Goal: Task Accomplishment & Management: Use online tool/utility

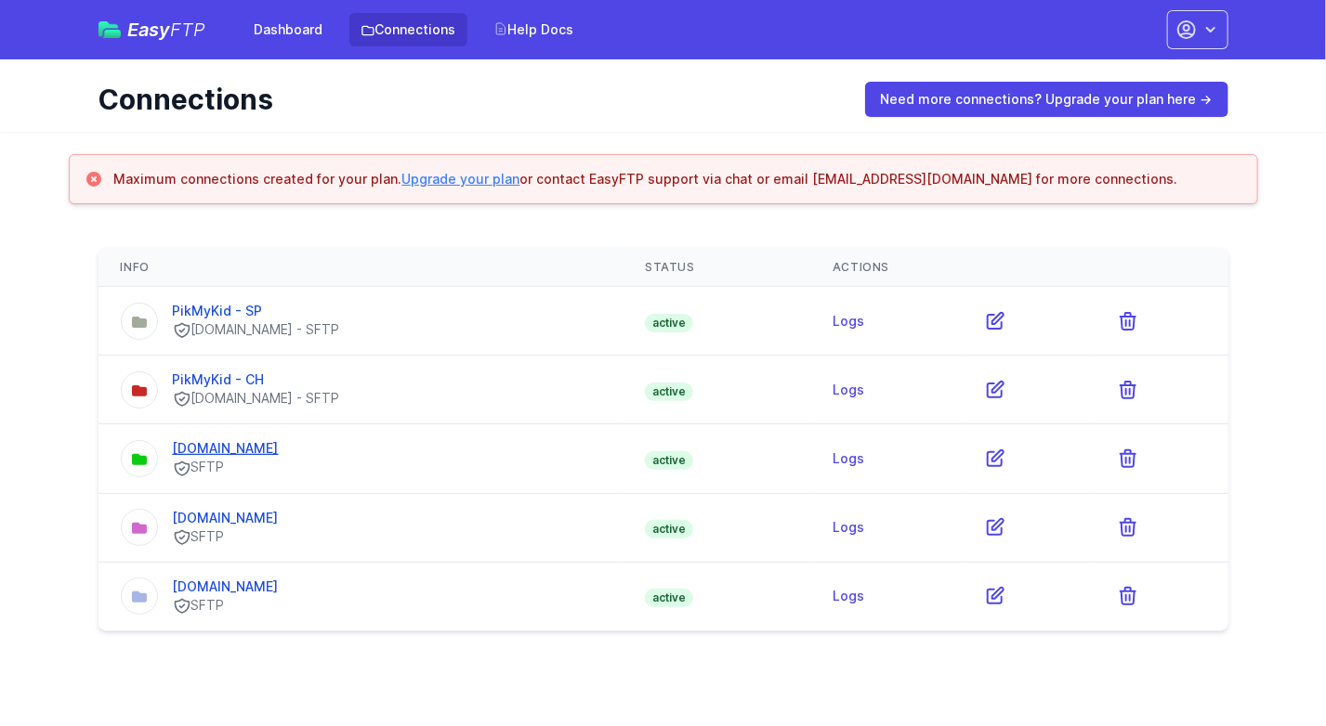
click at [219, 446] on link "prodeo.couchdrop.io" at bounding box center [226, 448] width 106 height 16
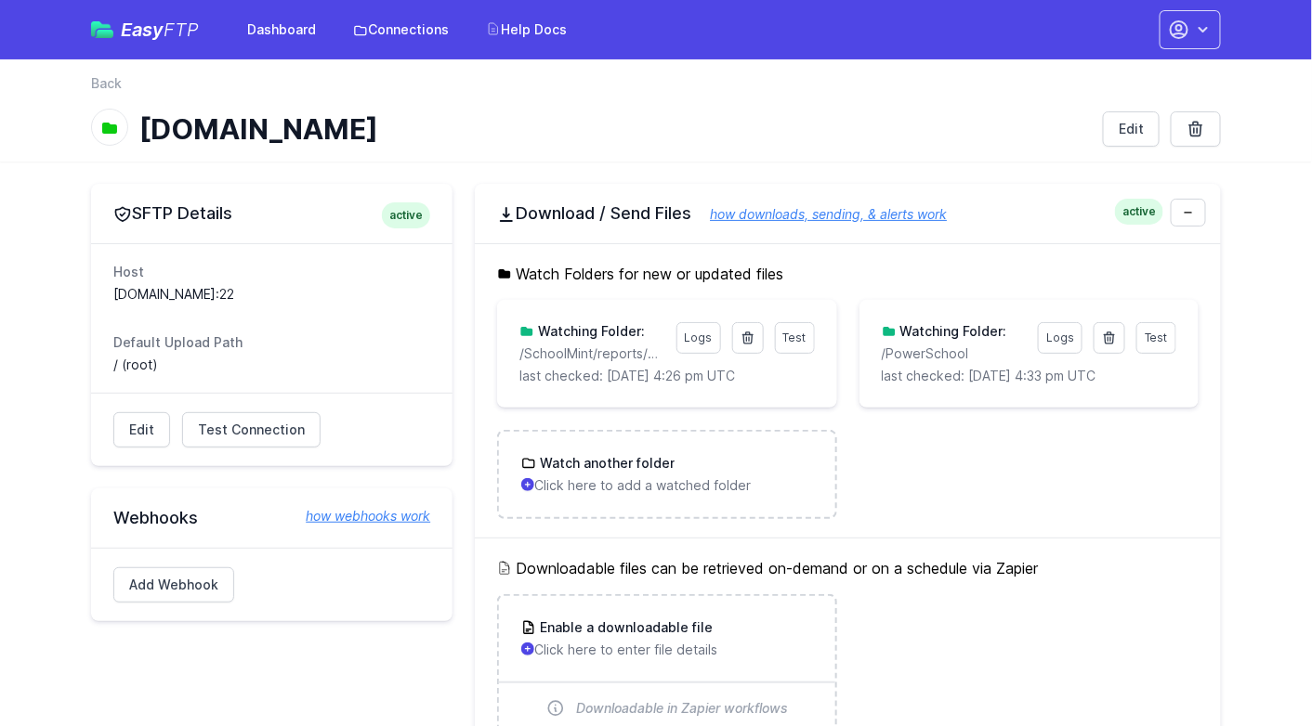
drag, startPoint x: 973, startPoint y: 349, endPoint x: 864, endPoint y: 358, distance: 109.9
click at [864, 358] on div "Test Logs Watching Folder: /PowerSchool last checked: 9/4/2025 4:33 pm UTC" at bounding box center [1028, 354] width 339 height 108
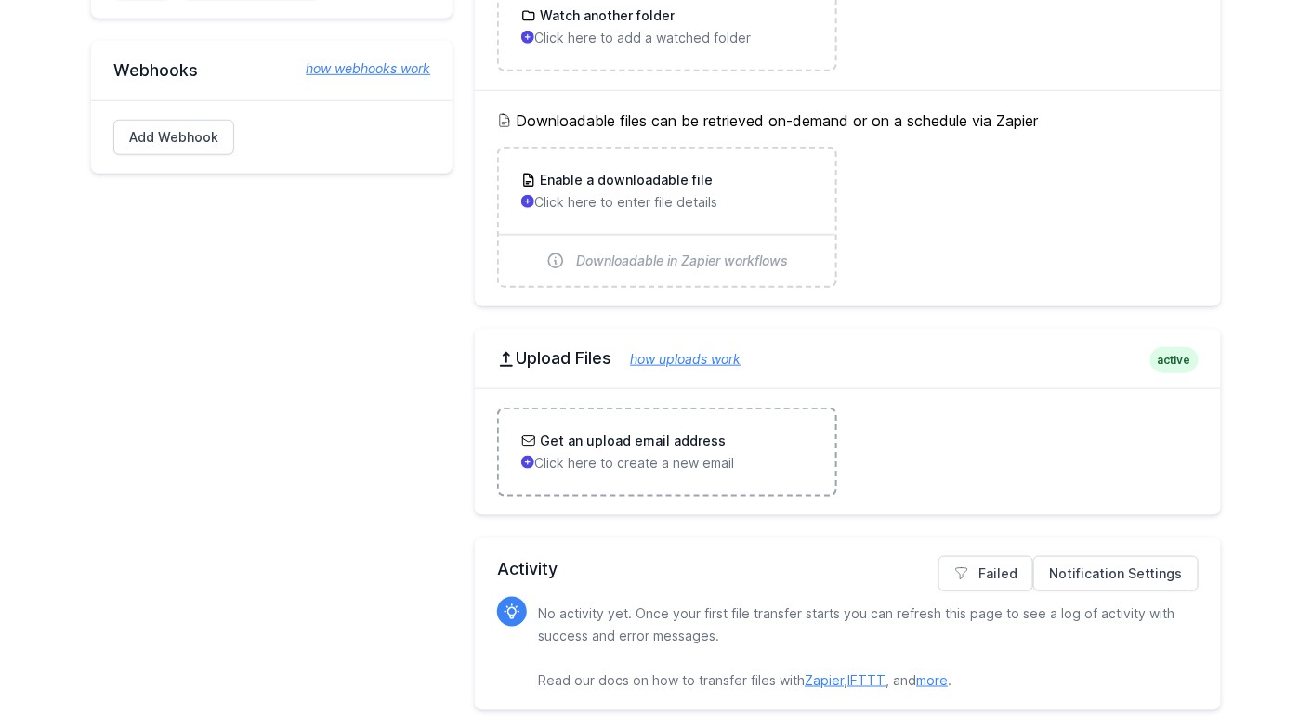
scroll to position [450, 0]
click at [999, 568] on link "Failed" at bounding box center [985, 572] width 95 height 35
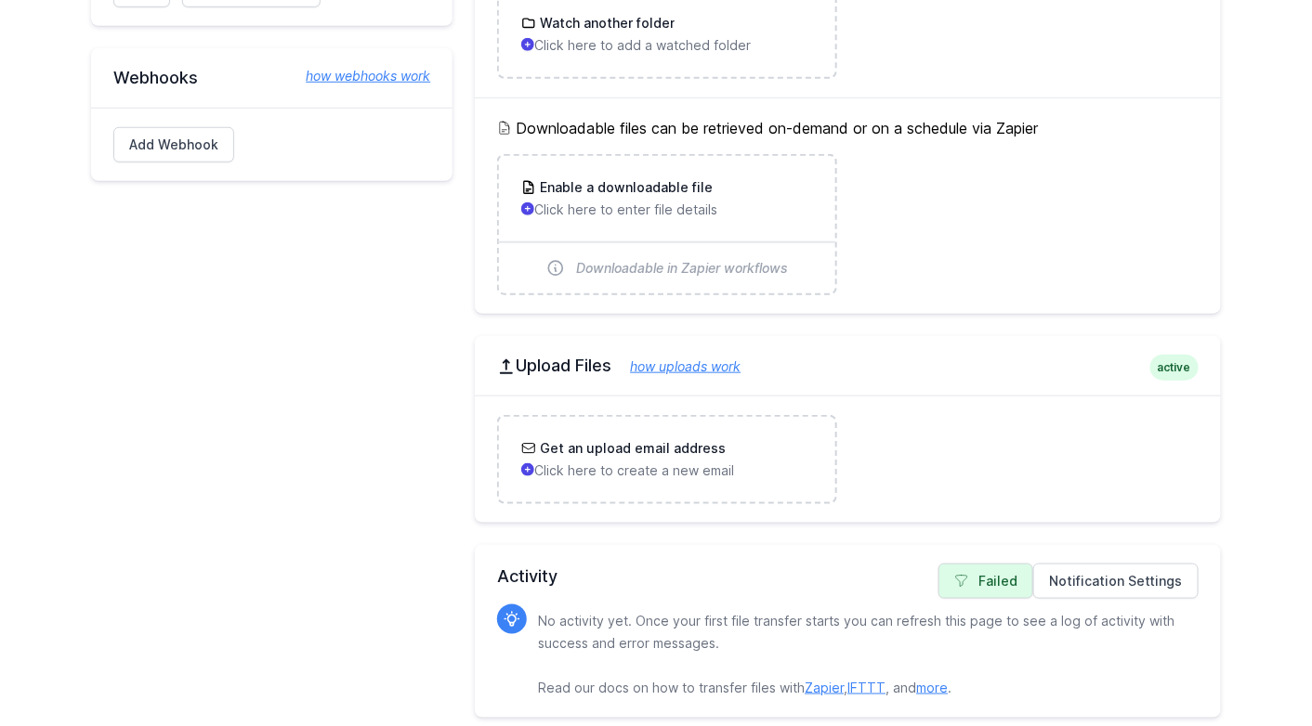
scroll to position [450, 0]
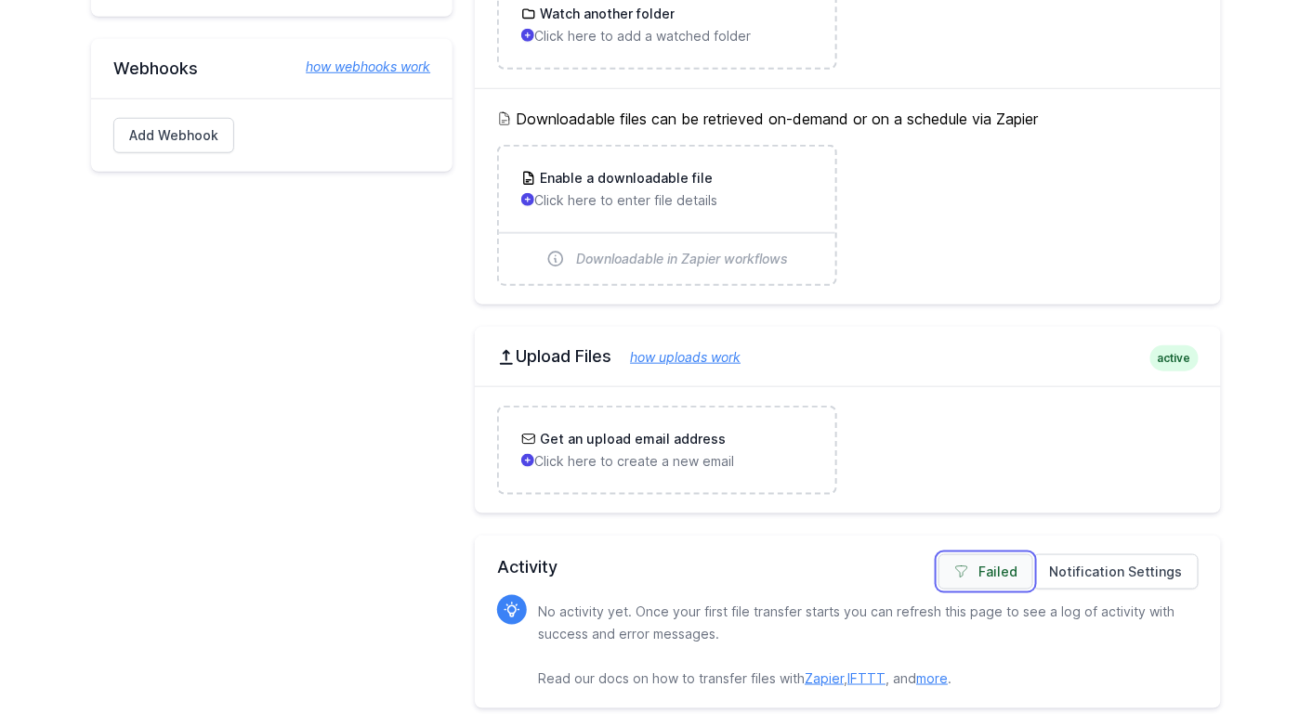
click at [1005, 560] on link "Failed" at bounding box center [985, 572] width 95 height 35
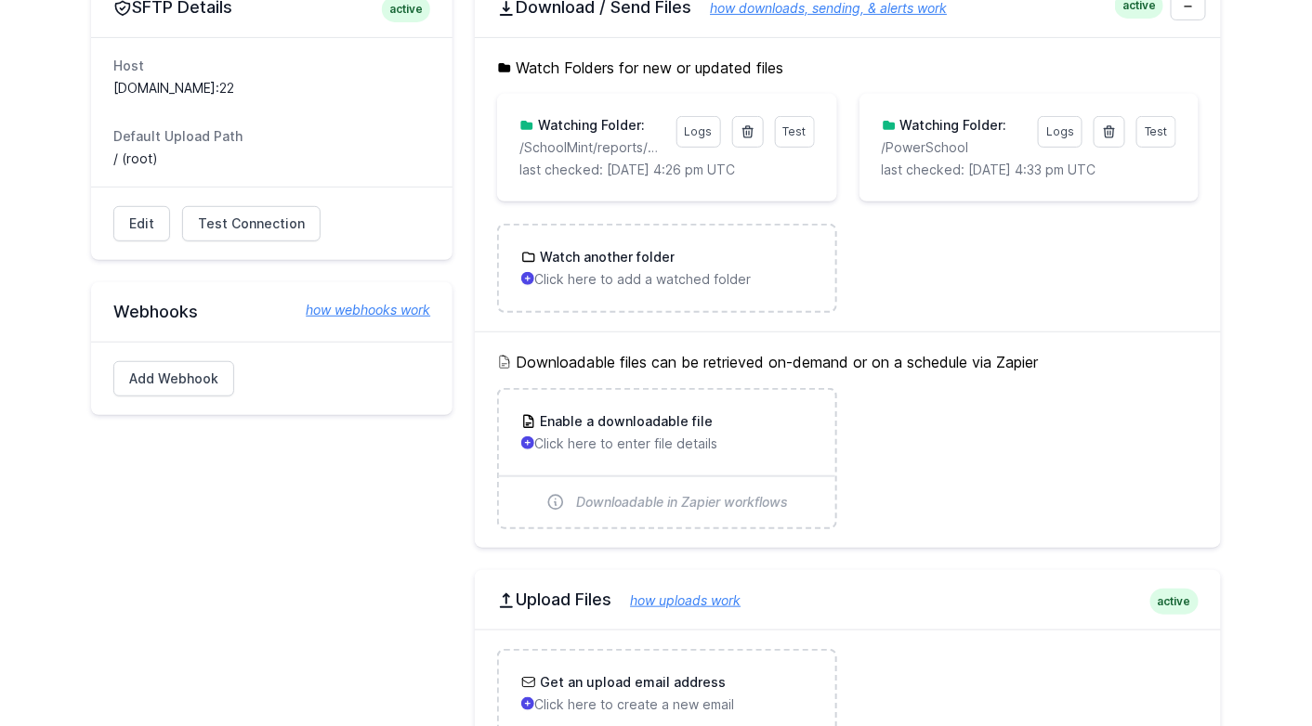
scroll to position [0, 0]
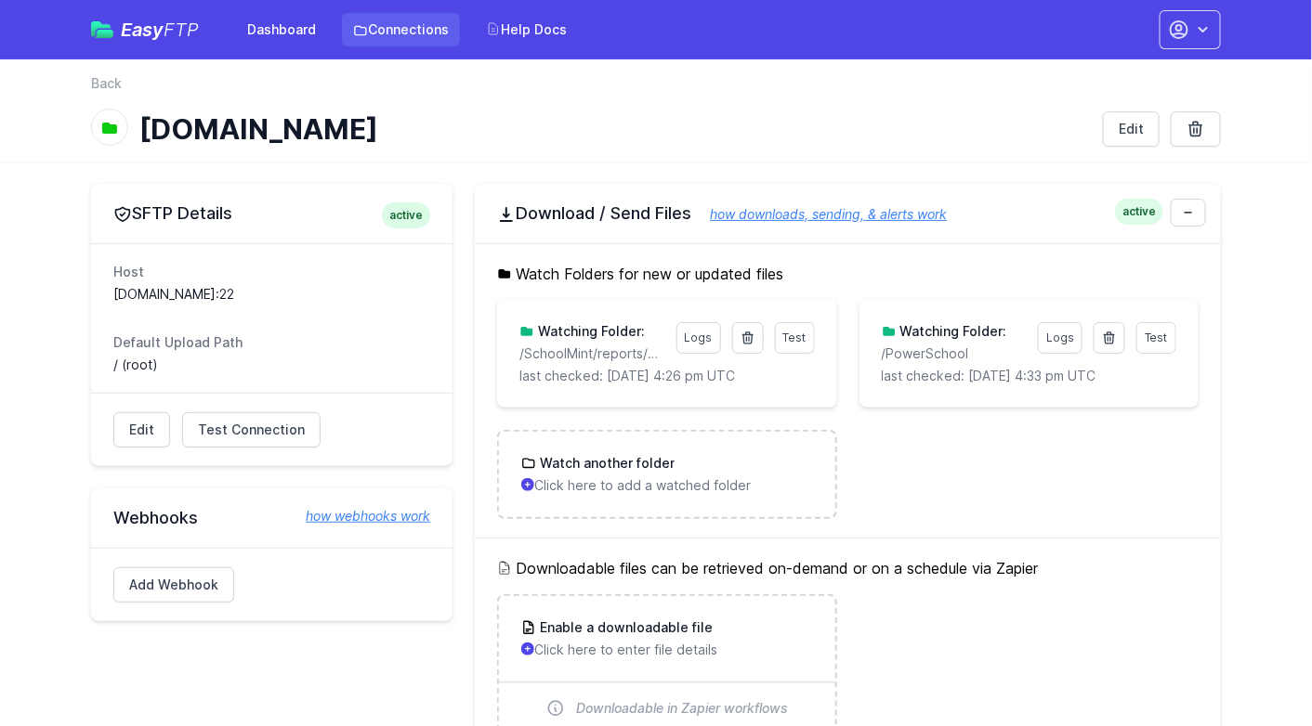
click at [376, 33] on link "Connections" at bounding box center [401, 29] width 118 height 33
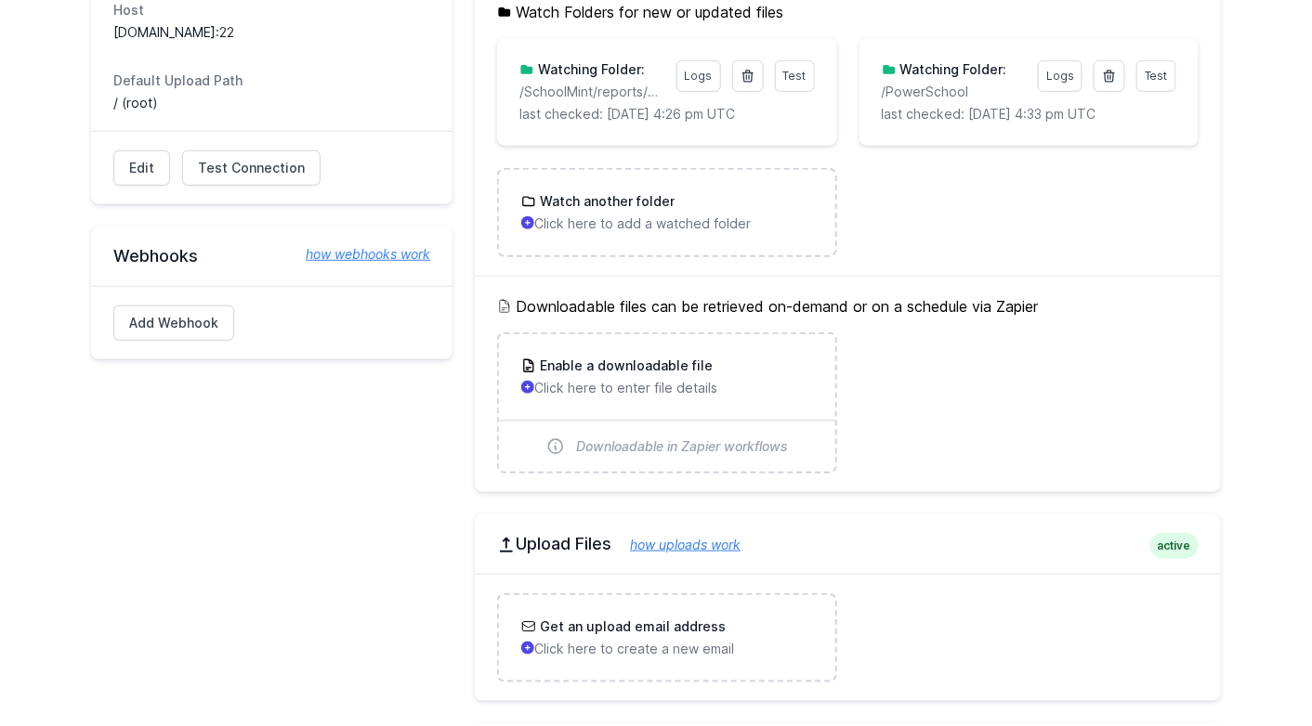
scroll to position [450, 0]
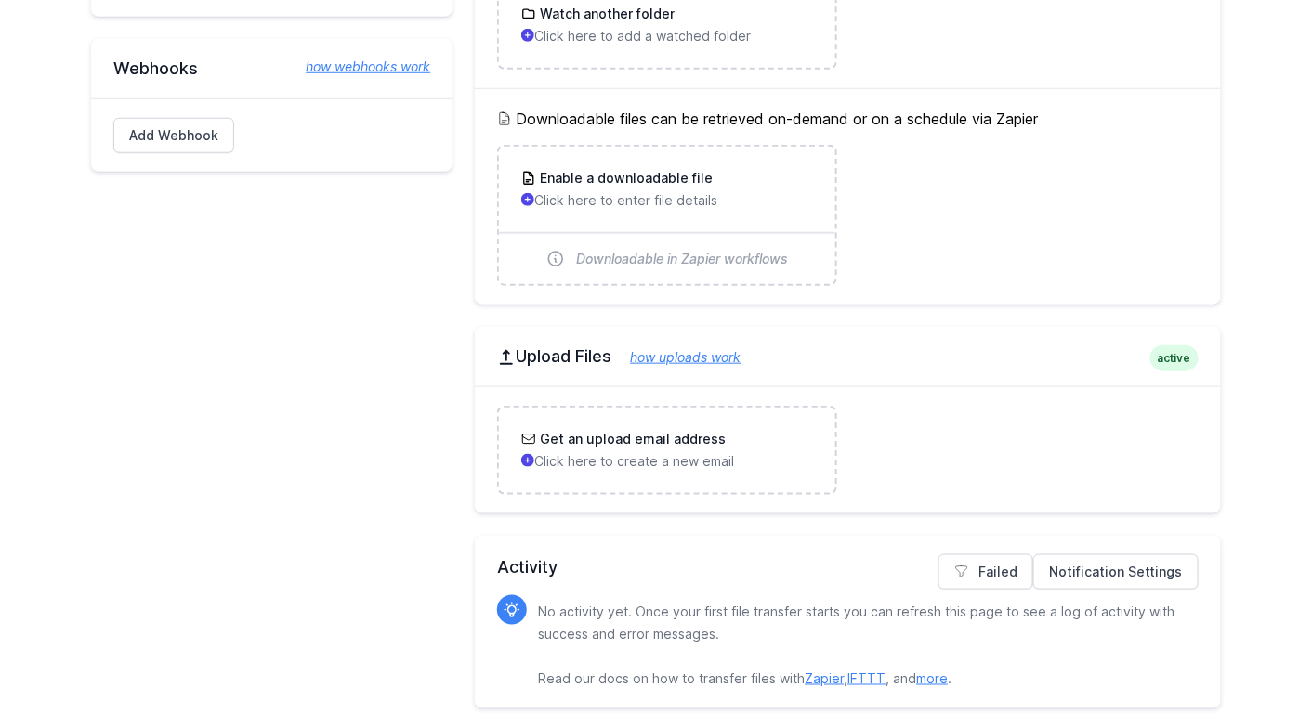
drag, startPoint x: 434, startPoint y: 359, endPoint x: 437, endPoint y: 348, distance: 11.5
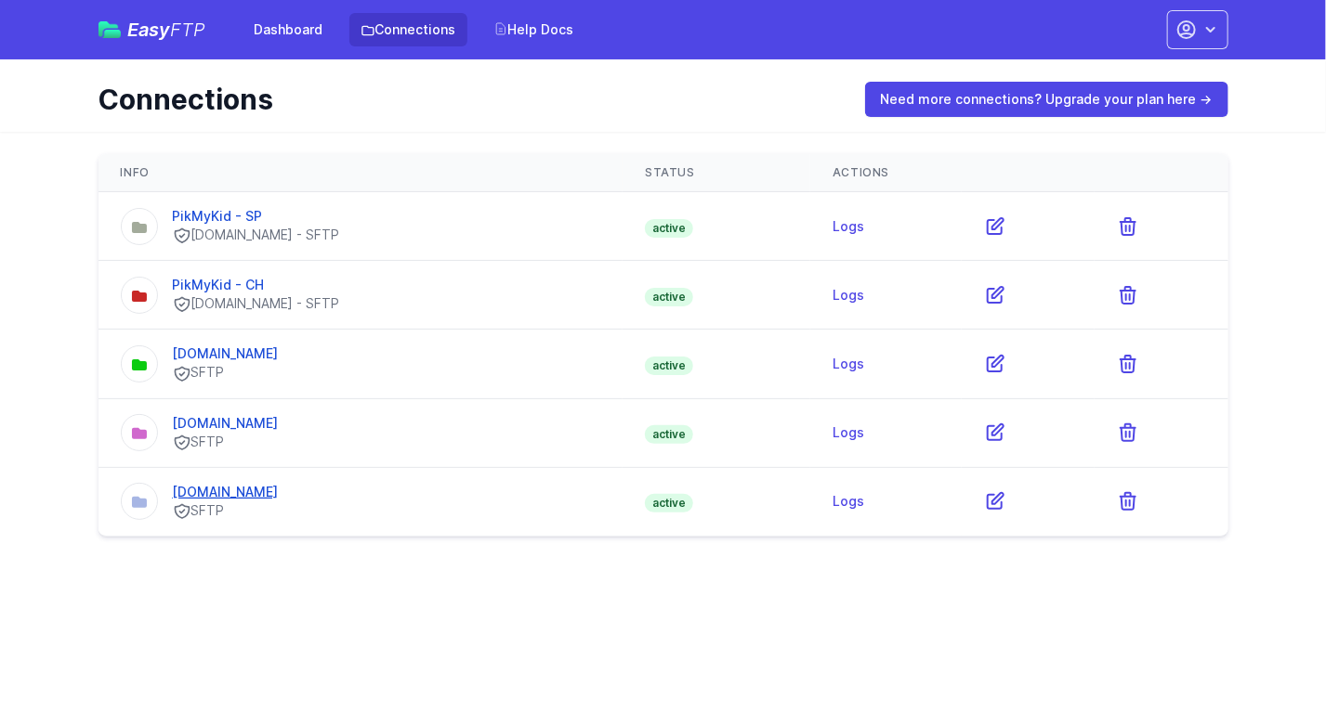
click at [235, 494] on link "[DOMAIN_NAME]" at bounding box center [226, 492] width 106 height 16
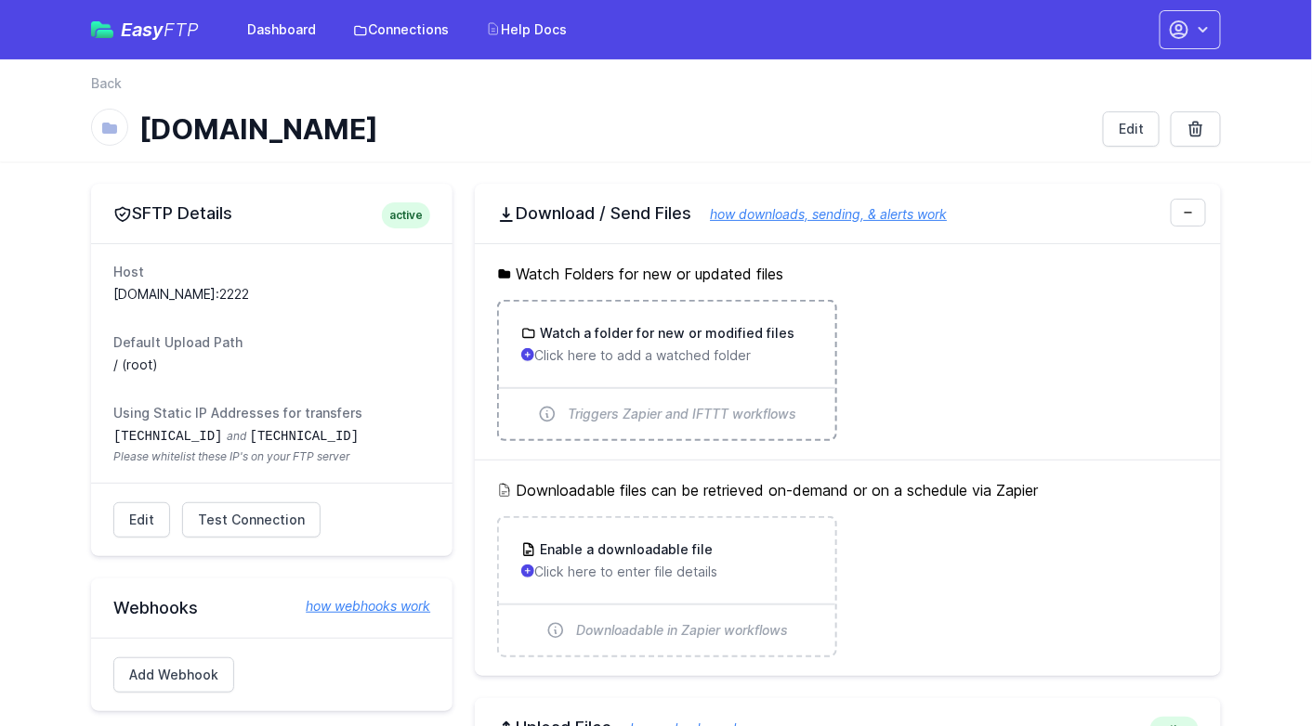
click at [601, 335] on h3 "Watch a folder for new or modified files" at bounding box center [665, 333] width 258 height 19
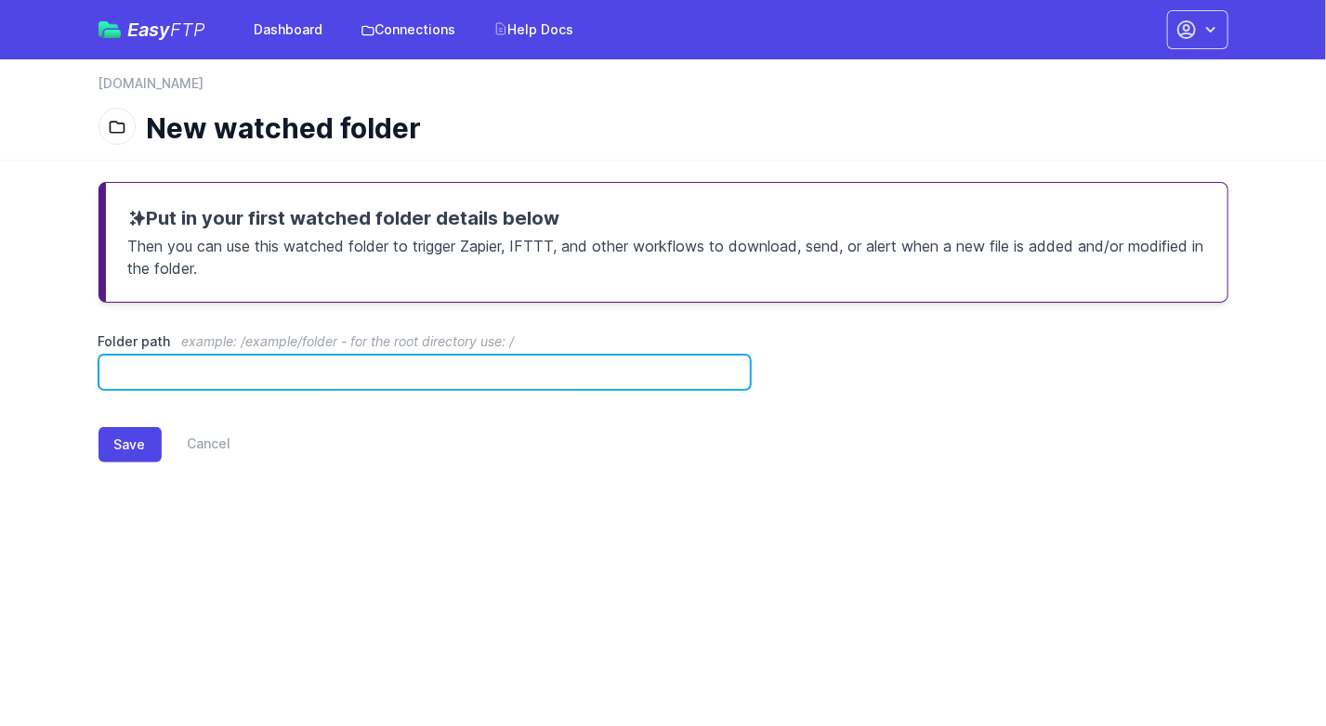
click at [214, 366] on input "Folder path example: /example/folder - for the root directory use: /" at bounding box center [424, 372] width 653 height 35
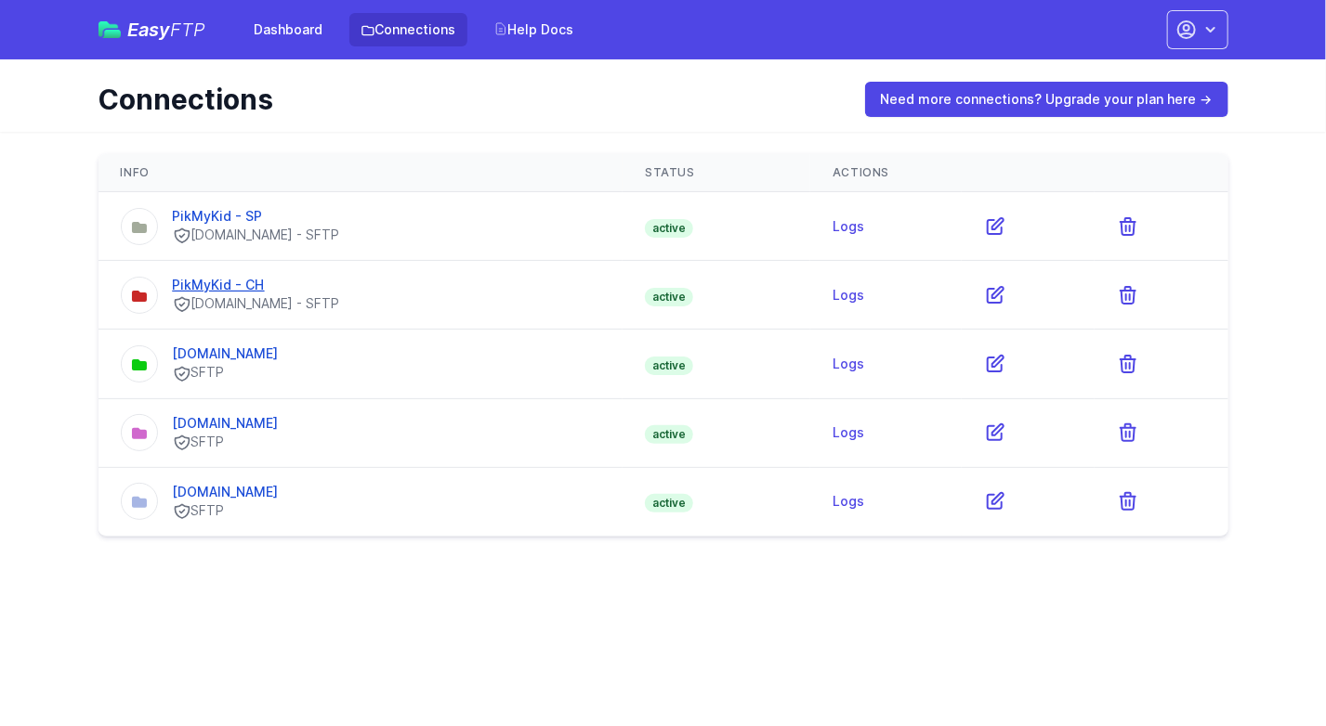
click at [232, 284] on link "PikMyKid - CH" at bounding box center [219, 285] width 92 height 16
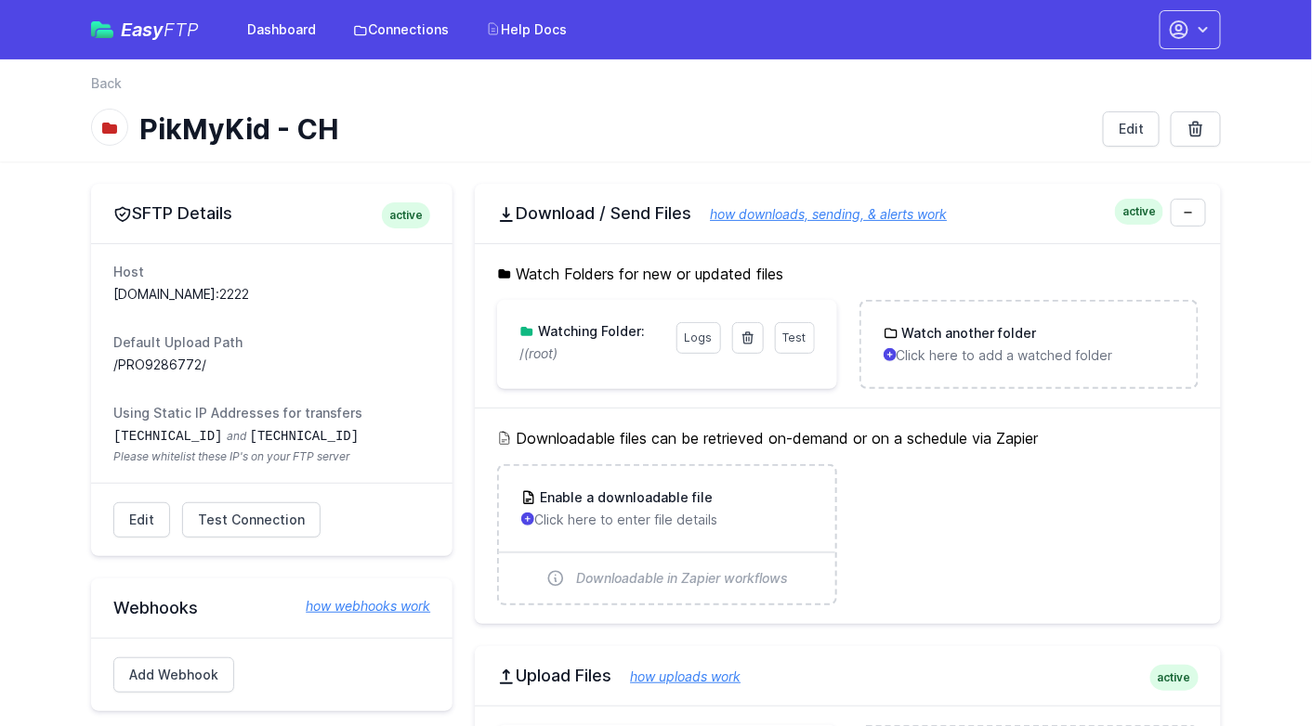
click at [564, 348] on p "/ (root)" at bounding box center [591, 354] width 145 height 19
click at [798, 331] on span "Test" at bounding box center [794, 338] width 23 height 14
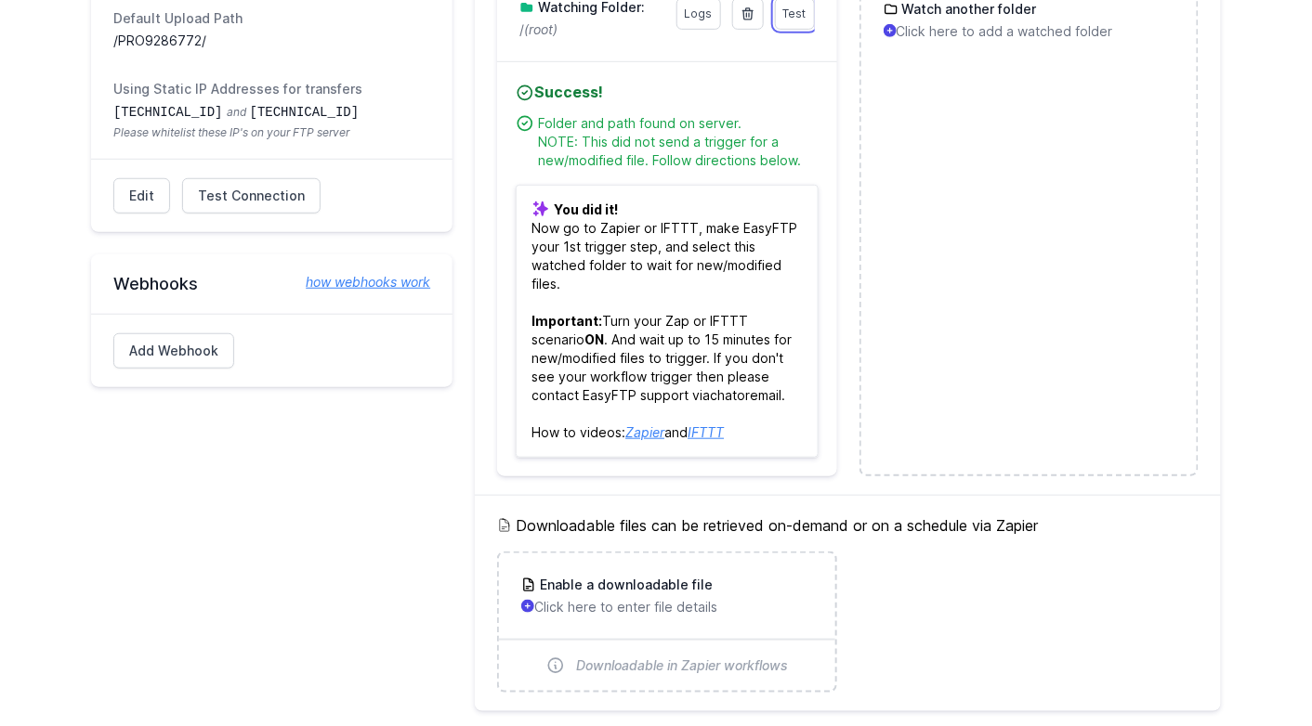
scroll to position [372, 0]
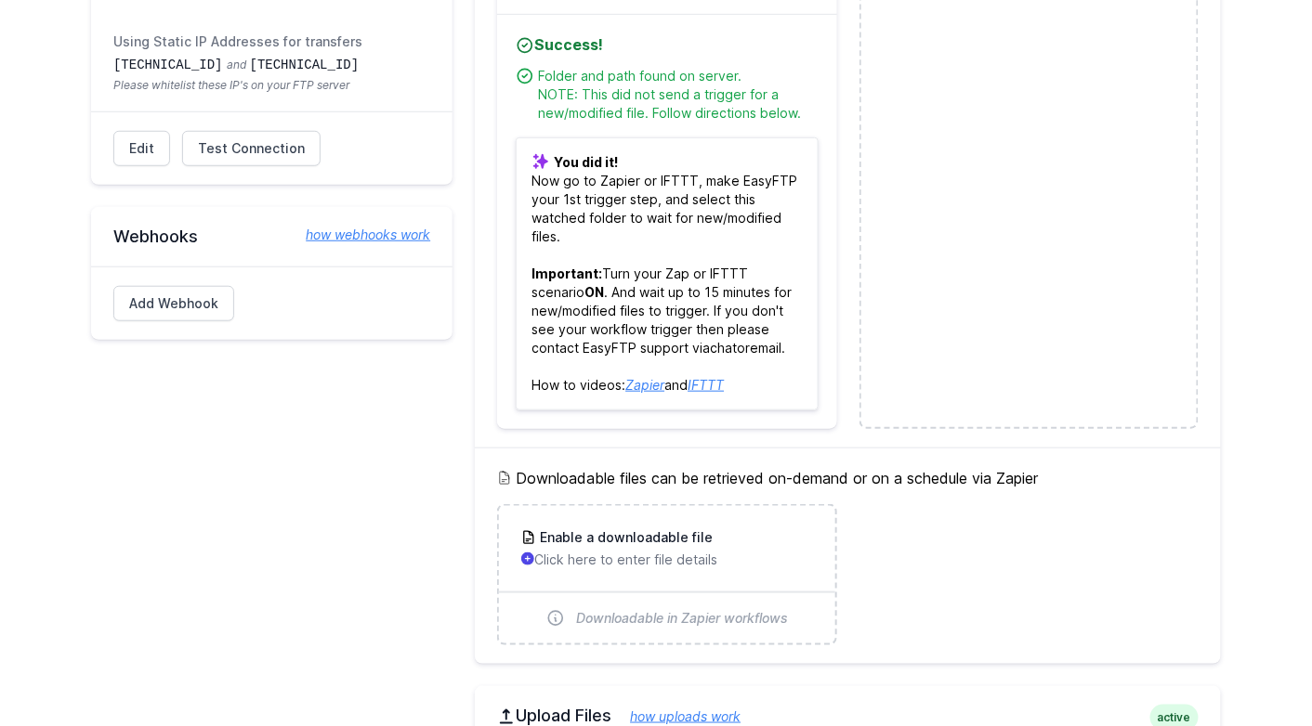
click at [596, 296] on p "You did it! Now go to Zapier or IFTTT, make EasyFTP your 1st trigger step, and …" at bounding box center [667, 273] width 302 height 273
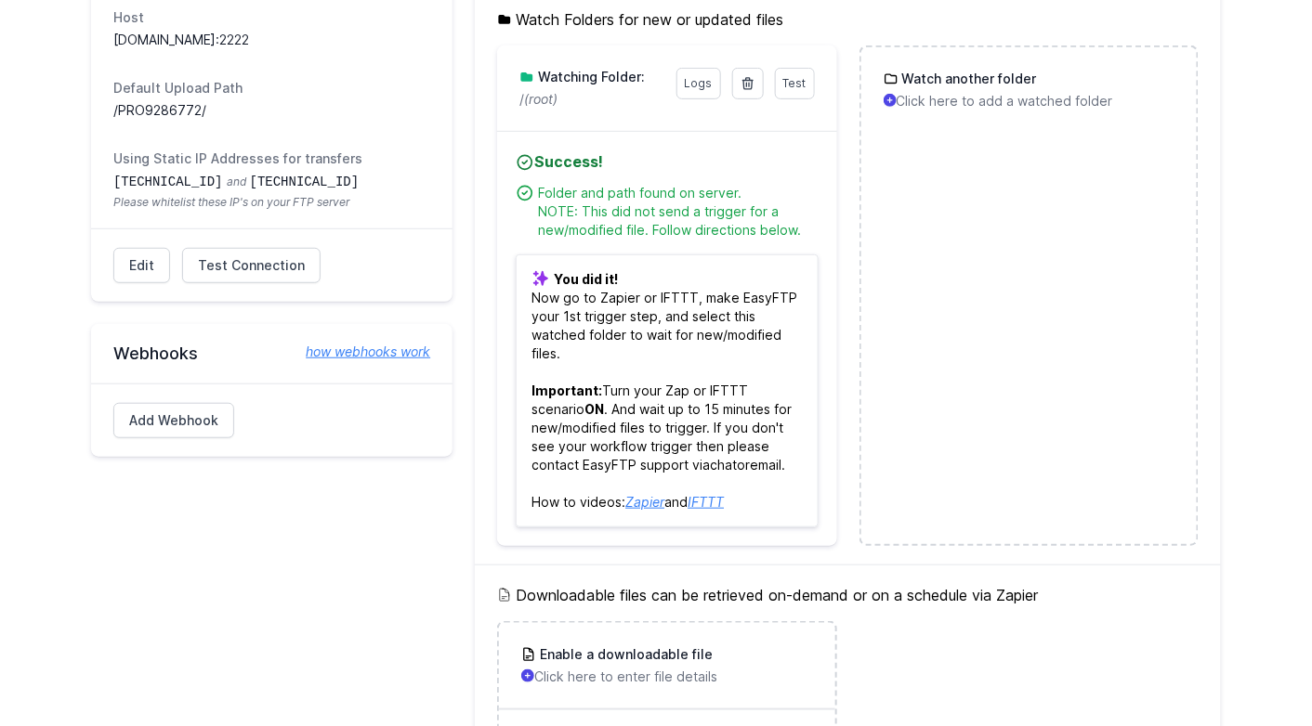
scroll to position [0, 0]
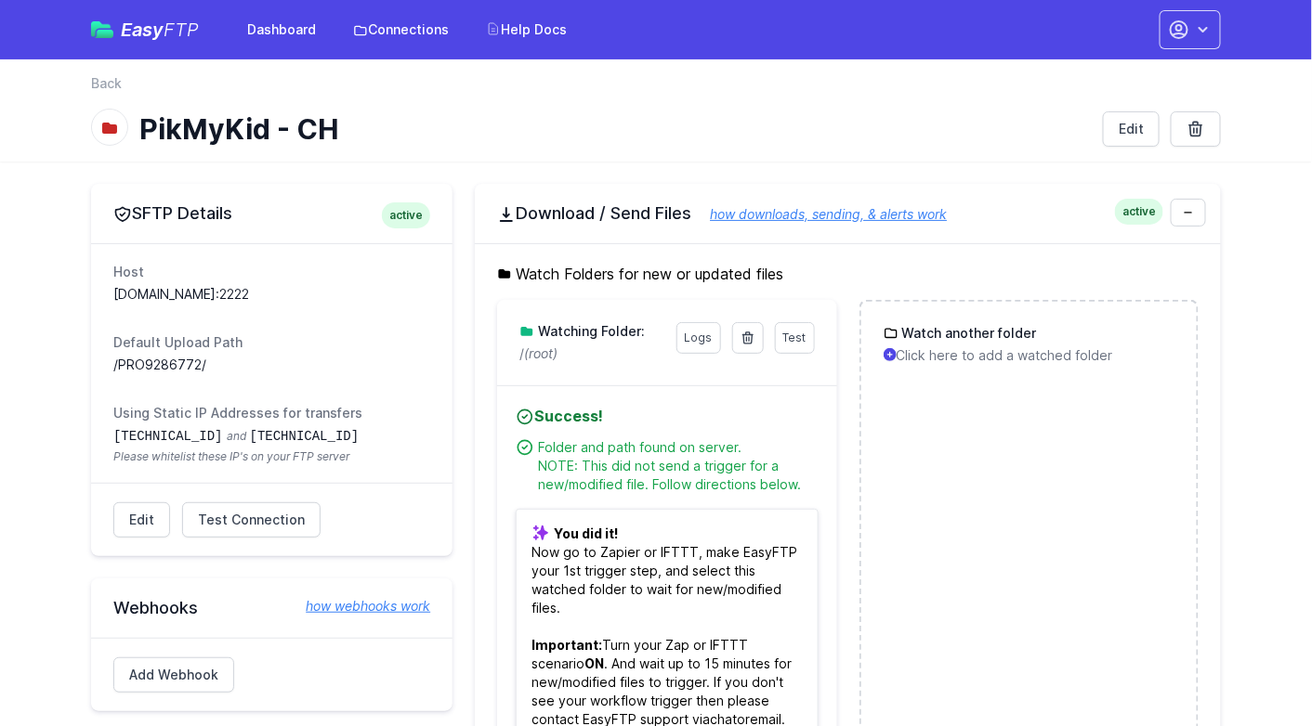
drag, startPoint x: 223, startPoint y: 363, endPoint x: 93, endPoint y: 365, distance: 130.1
click at [93, 365] on div "Host uploads.pikmykid.com:2222 Default Upload Path /PRO9286772/ Using Static IP…" at bounding box center [271, 363] width 361 height 240
copy dd "/PRO9286772/"
click at [975, 343] on div "Watch another folder Click here to add a watched folder" at bounding box center [1028, 344] width 291 height 41
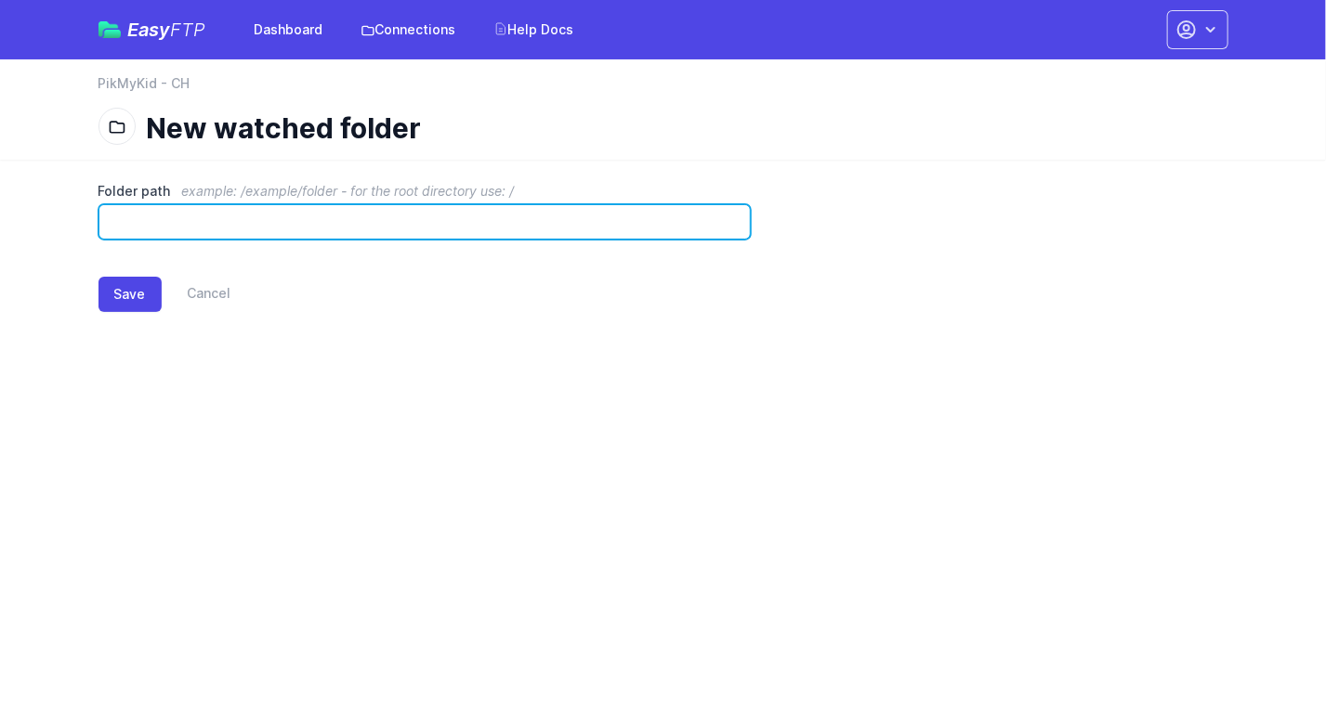
click at [178, 222] on input "Folder path example: /example/folder - for the root directory use: /" at bounding box center [424, 221] width 653 height 35
paste input "**********"
type input "**********"
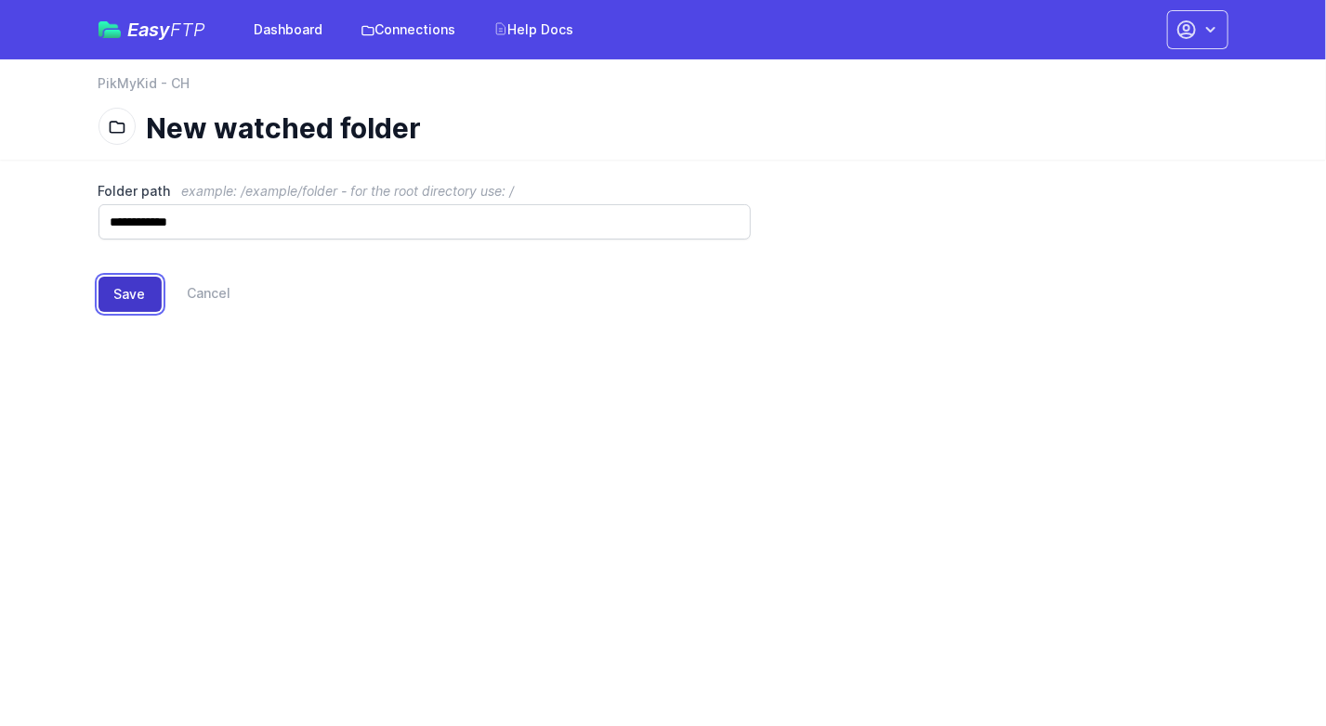
click at [130, 287] on button "Save" at bounding box center [129, 294] width 63 height 35
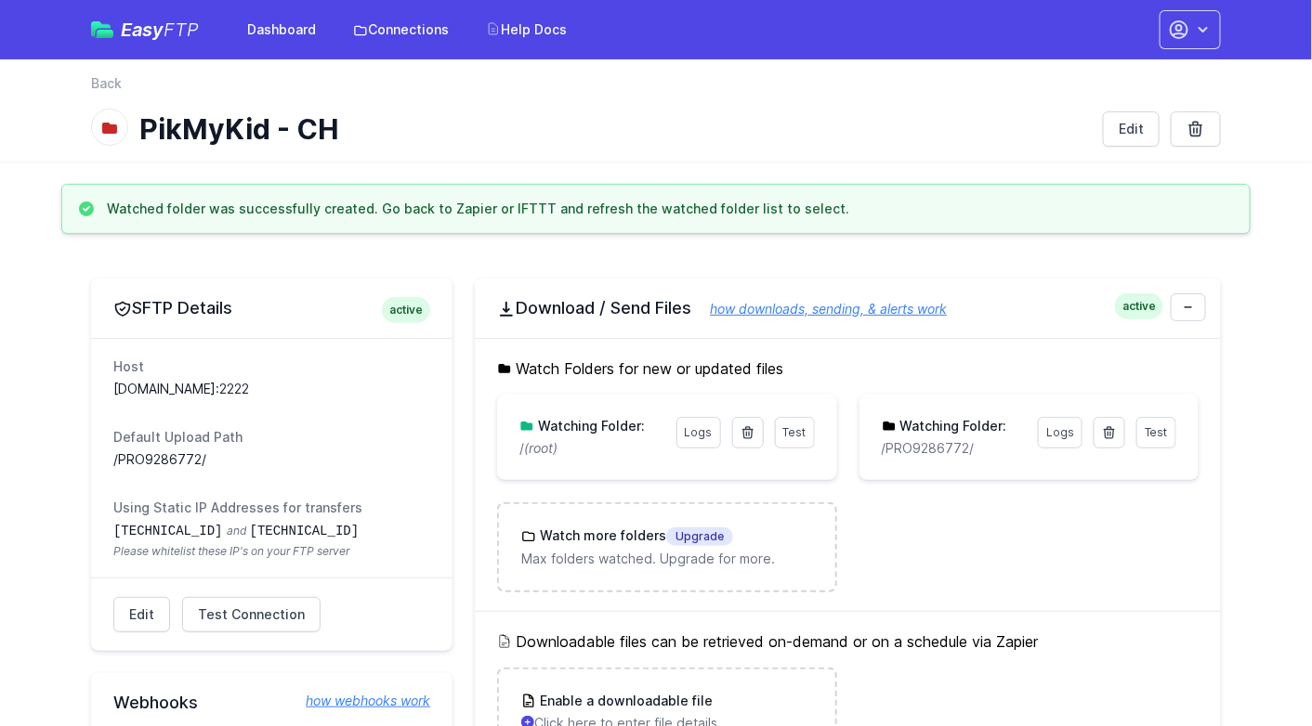
click at [956, 453] on p "/PRO9286772/" at bounding box center [954, 448] width 145 height 19
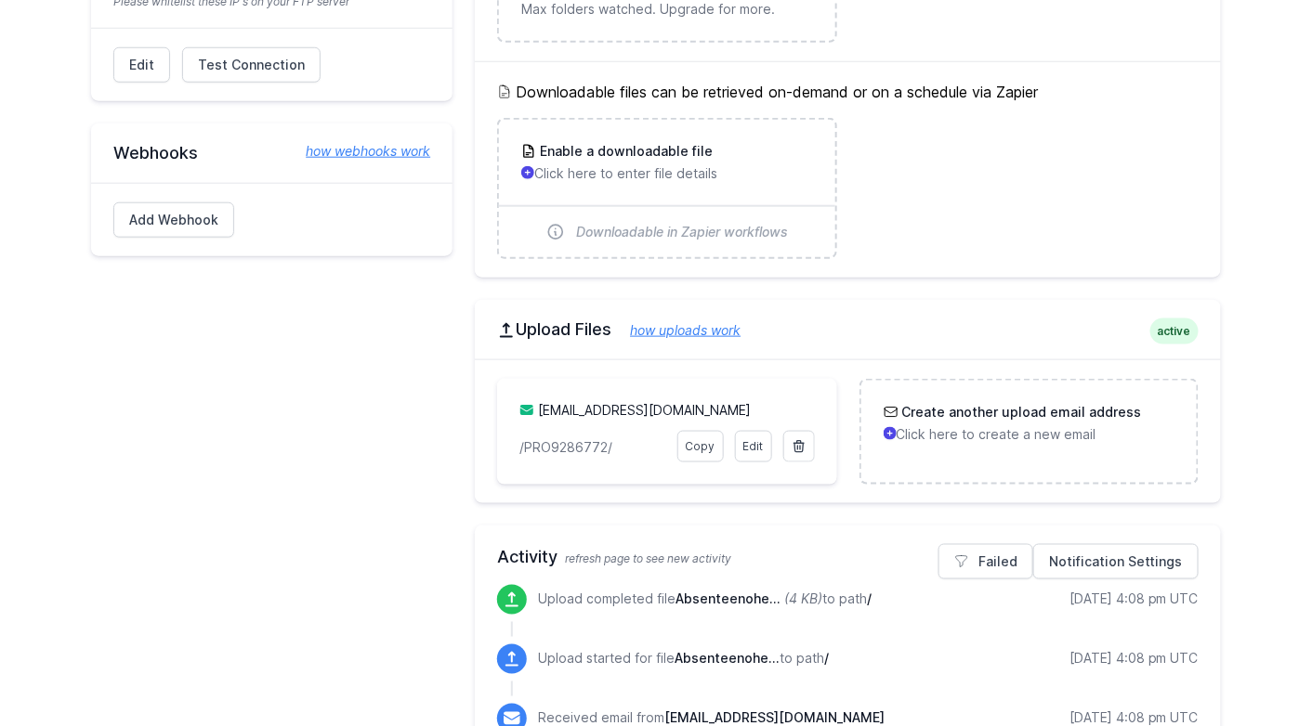
scroll to position [650, 0]
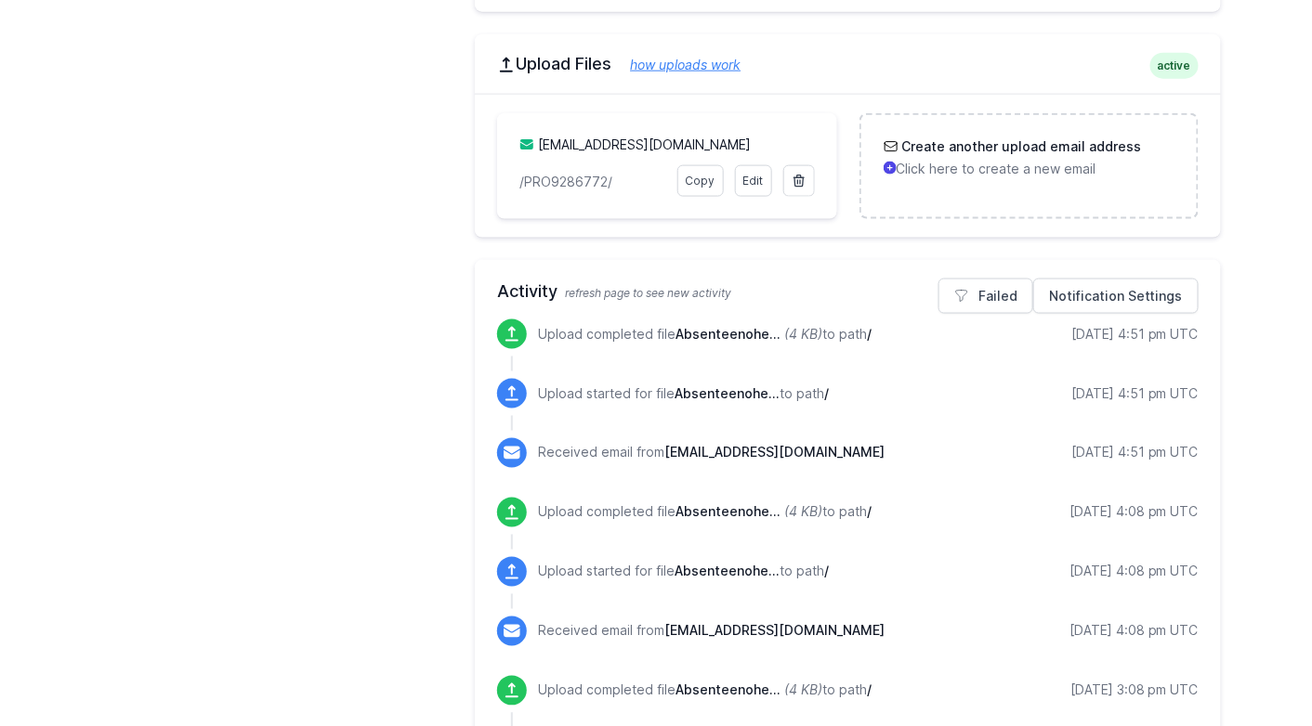
scroll to position [741, 0]
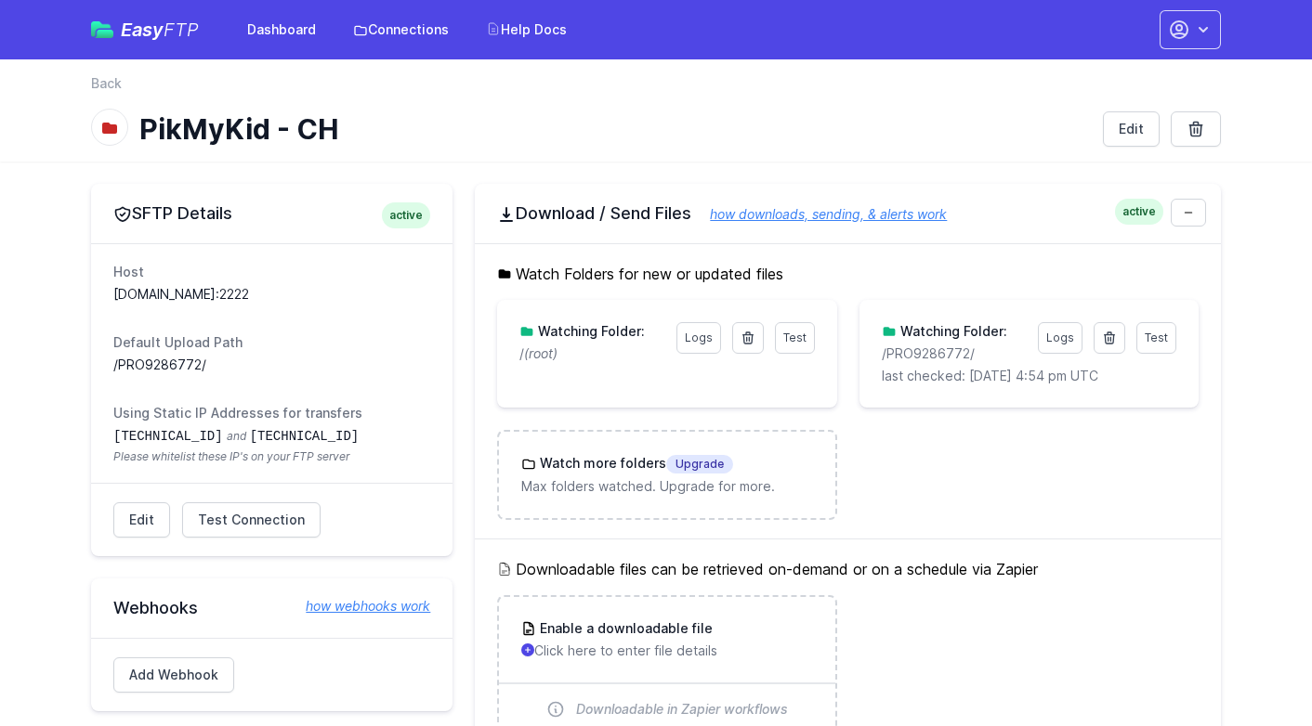
scroll to position [741, 0]
